Goal: Task Accomplishment & Management: Manage account settings

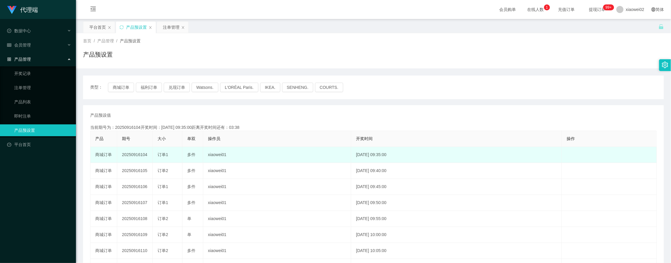
click at [138, 155] on td "20250916104" at bounding box center [135, 155] width 36 height 16
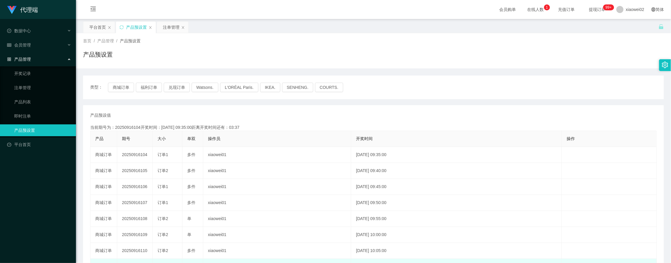
copy td "20250916104"
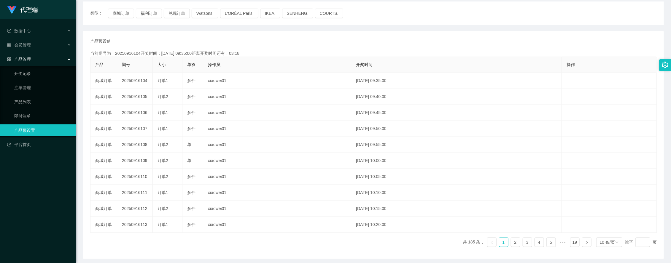
scroll to position [37, 0]
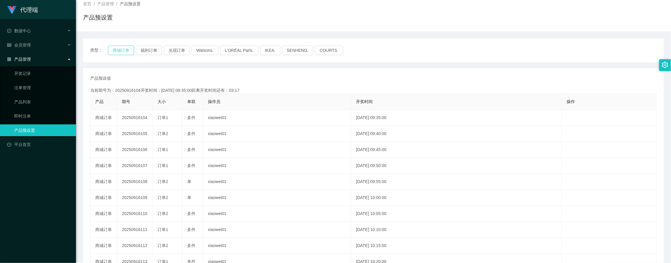
click at [110, 46] on button "商城订单" at bounding box center [121, 50] width 26 height 9
click at [125, 50] on button "商城订单" at bounding box center [121, 50] width 26 height 9
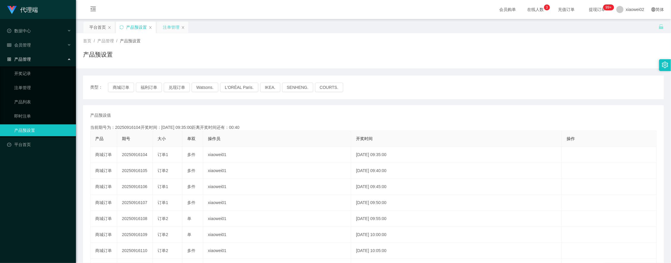
click at [173, 32] on div "注单管理" at bounding box center [171, 27] width 17 height 11
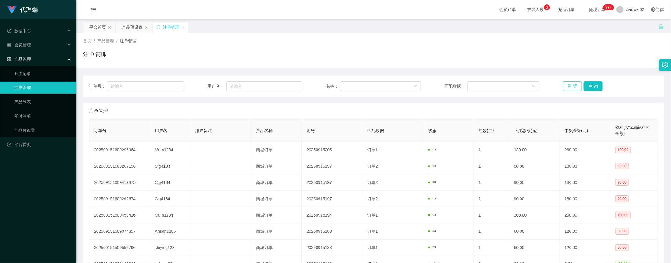
click at [563, 82] on button "重 置" at bounding box center [572, 86] width 19 height 9
click at [566, 87] on button "重 置" at bounding box center [572, 86] width 19 height 9
click at [570, 82] on button "重 置" at bounding box center [572, 86] width 19 height 9
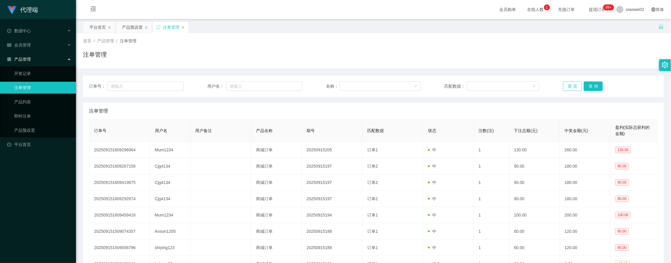
click at [567, 88] on button "重 置" at bounding box center [572, 86] width 19 height 9
click at [246, 84] on input "text" at bounding box center [264, 86] width 76 height 9
paste input "kokoyo25"
type input "kokoyo25"
click at [590, 88] on button "查 询" at bounding box center [592, 86] width 19 height 9
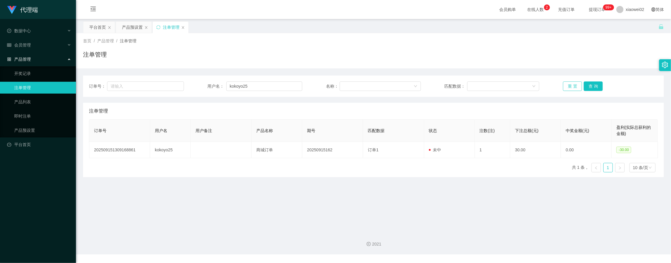
click at [564, 86] on button "重 置" at bounding box center [572, 86] width 19 height 9
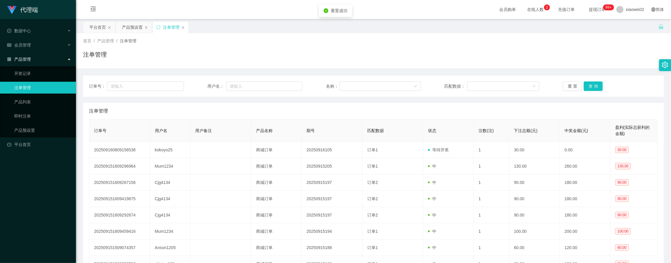
click at [589, 60] on div "注单管理" at bounding box center [373, 57] width 581 height 14
click at [578, 85] on button "重 置" at bounding box center [572, 86] width 19 height 9
click at [573, 87] on button "重 置" at bounding box center [572, 86] width 19 height 9
click at [582, 63] on div "注单管理" at bounding box center [373, 57] width 581 height 14
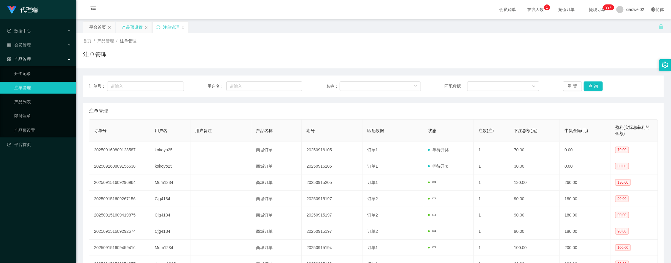
click at [120, 27] on div "产品预设置" at bounding box center [134, 27] width 36 height 11
click at [134, 30] on div "产品预设置" at bounding box center [132, 27] width 21 height 11
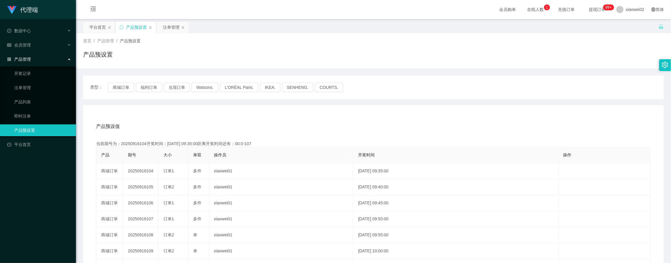
click at [116, 81] on div "类型： 商城订单 福利订单 兑现订单 Watsons. L'ORÉAL Paris. IKEA. [GEOGRAPHIC_DATA]. COURTS." at bounding box center [373, 88] width 581 height 24
click at [117, 84] on button "商城订单" at bounding box center [121, 87] width 26 height 9
click at [118, 85] on button "商城订单" at bounding box center [121, 87] width 26 height 9
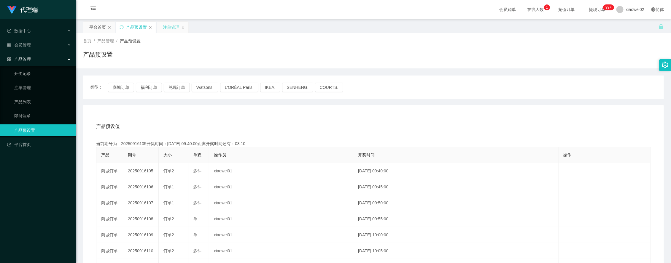
click at [170, 28] on div "注单管理" at bounding box center [171, 27] width 17 height 11
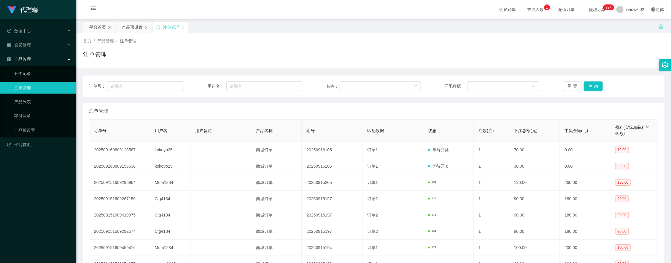
click at [577, 57] on div "注单管理" at bounding box center [373, 57] width 581 height 14
click at [591, 85] on button "查 询" at bounding box center [592, 86] width 19 height 9
click at [568, 87] on button "重 置" at bounding box center [572, 86] width 19 height 9
drag, startPoint x: 626, startPoint y: 42, endPoint x: 640, endPoint y: 5, distance: 38.7
click at [629, 39] on div "首页 / 产品管理 / 注单管理 /" at bounding box center [373, 41] width 581 height 6
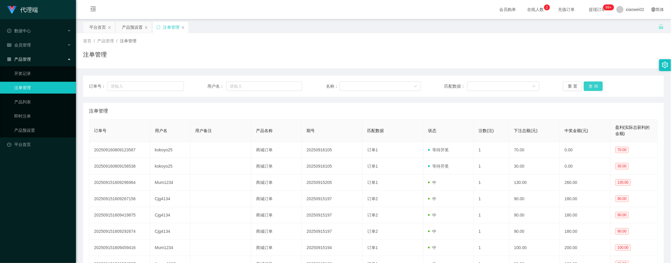
click at [583, 87] on button "查 询" at bounding box center [592, 86] width 19 height 9
click at [126, 30] on div "产品预设置" at bounding box center [132, 27] width 21 height 11
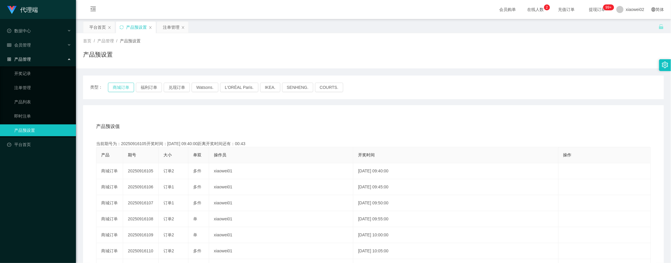
click at [127, 88] on button "商城订单" at bounding box center [121, 87] width 26 height 9
click at [289, 125] on div "产品预设值 添加期号" at bounding box center [373, 126] width 554 height 17
click at [165, 26] on div "注单管理" at bounding box center [171, 27] width 17 height 11
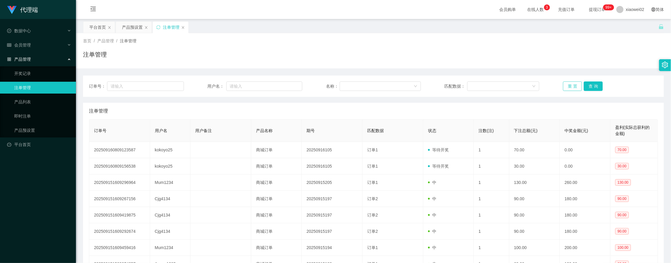
click at [568, 88] on button "重 置" at bounding box center [572, 86] width 19 height 9
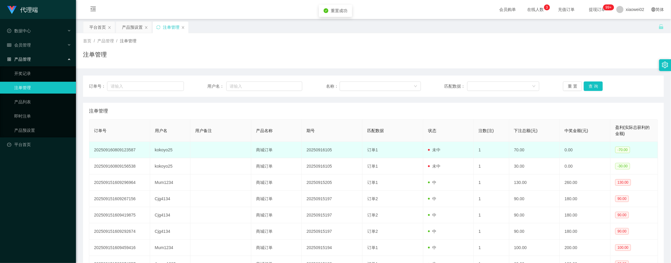
click at [432, 156] on td "未中" at bounding box center [448, 150] width 51 height 16
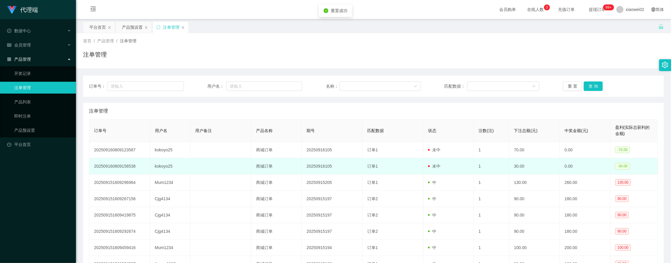
click at [433, 162] on td "未中" at bounding box center [448, 166] width 51 height 16
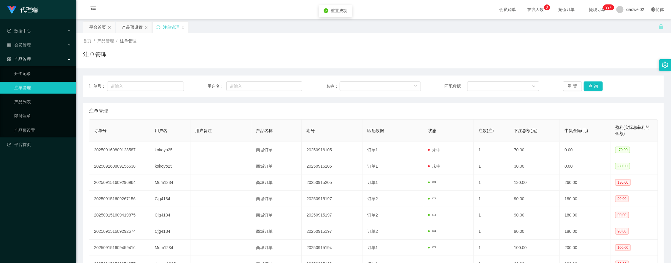
drag, startPoint x: 437, startPoint y: 152, endPoint x: 475, endPoint y: 127, distance: 45.2
click at [442, 148] on td "未中" at bounding box center [448, 150] width 51 height 16
click at [32, 47] on div "会员管理" at bounding box center [38, 45] width 76 height 12
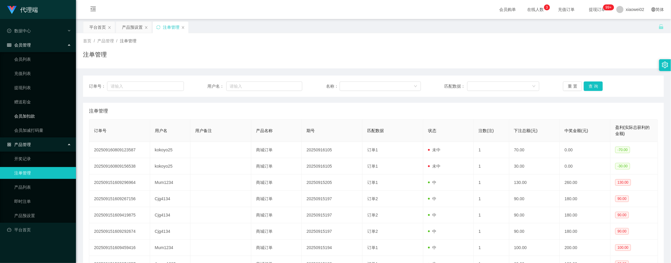
drag, startPoint x: 32, startPoint y: 109, endPoint x: 28, endPoint y: 116, distance: 8.2
click at [28, 116] on ul "会员列表 充值列表 提现列表 赠送彩金 会员加扣款 会员加减打码量" at bounding box center [38, 94] width 76 height 85
click at [27, 117] on link "会员加扣款" at bounding box center [42, 116] width 57 height 12
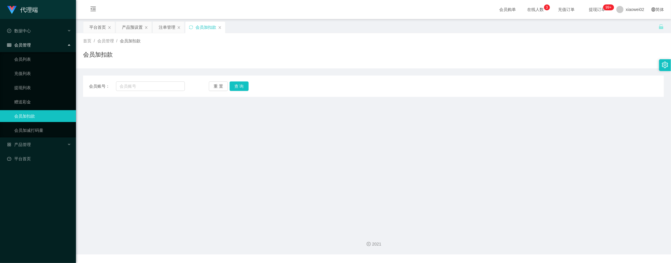
click at [349, 182] on main "关闭左侧 关闭右侧 关闭其它 刷新页面 平台首页 产品预设置 注单管理 会员加扣款 首页 / 会员管理 / 会员加扣款 / 会员加扣款 订单号： 用户名： 名…" at bounding box center [373, 123] width 595 height 208
click at [133, 83] on input "text" at bounding box center [150, 86] width 69 height 9
paste input "kokoyo25"
type input "kokoyo25"
click at [237, 84] on button "查 询" at bounding box center [238, 86] width 19 height 9
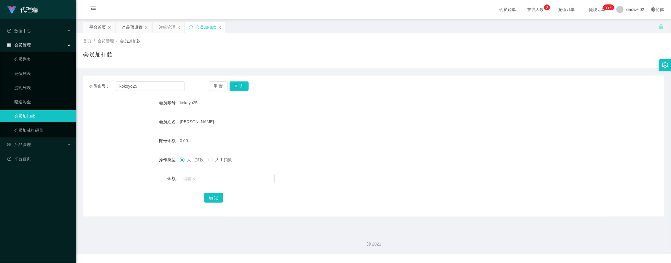
click at [329, 112] on form "会员账号 kokoyo25 会员姓名 [PERSON_NAME] 账号余额 0.00 操作类型 人工加款 人工扣款 金额 确 定" at bounding box center [373, 150] width 581 height 107
